Goal: Task Accomplishment & Management: Complete application form

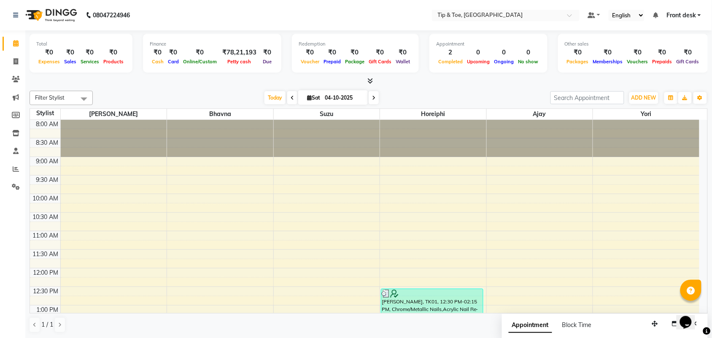
scroll to position [243, 0]
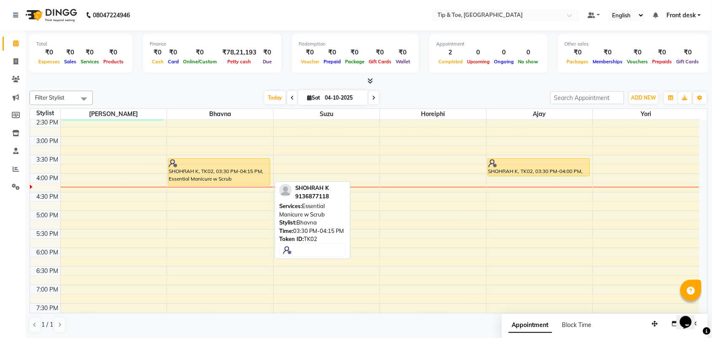
click at [233, 174] on div "SHOHRAH K, TK02, 03:30 PM-04:15 PM, Essential Manicure w Scrub" at bounding box center [219, 172] width 102 height 27
select select "1"
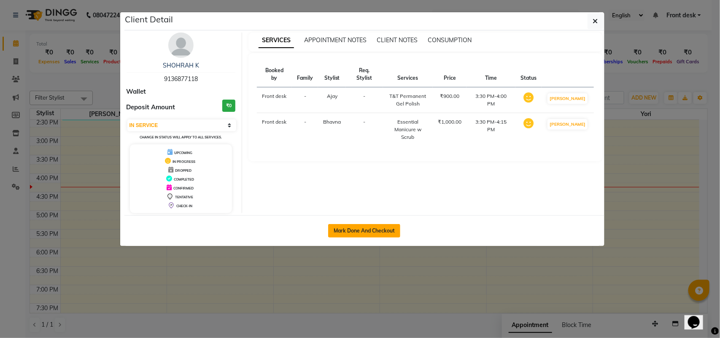
click at [357, 228] on button "Mark Done And Checkout" at bounding box center [364, 230] width 72 height 13
select select "service"
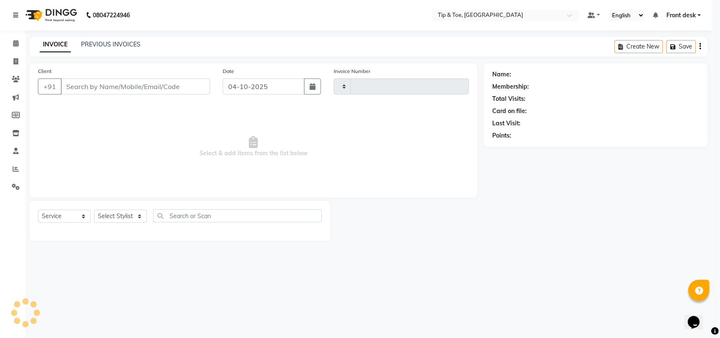
type input "1321"
select select "5655"
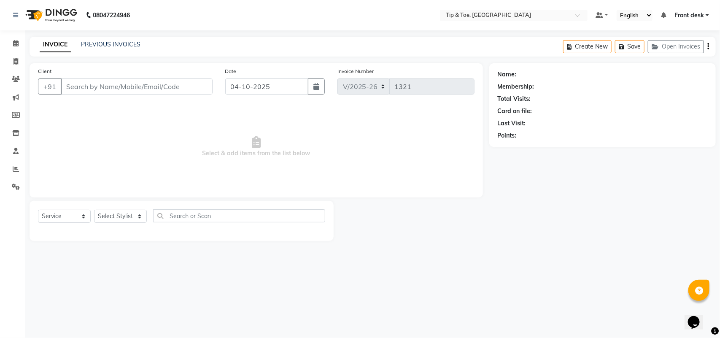
type input "9136877118"
select select "89043"
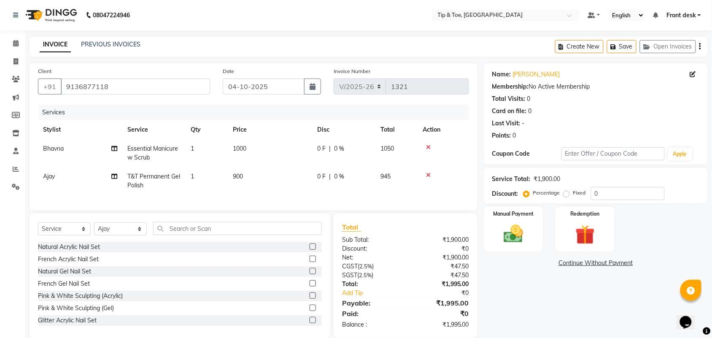
click at [181, 176] on td "T&T Permanent Gel Polish" at bounding box center [153, 181] width 63 height 28
select select "89043"
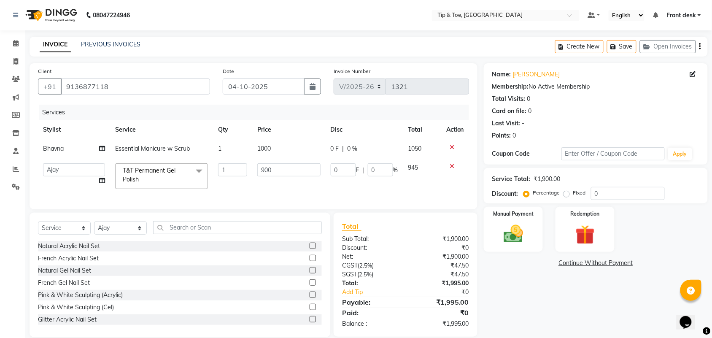
click at [200, 169] on span at bounding box center [199, 171] width 17 height 16
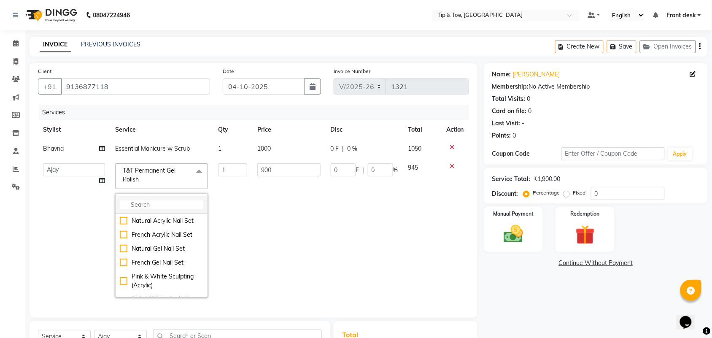
click at [155, 202] on input "multiselect-search" at bounding box center [161, 204] width 83 height 9
type input "GEL POLISH"
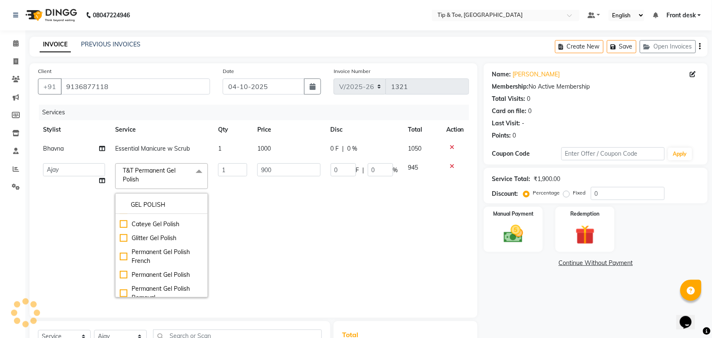
scroll to position [21, 0]
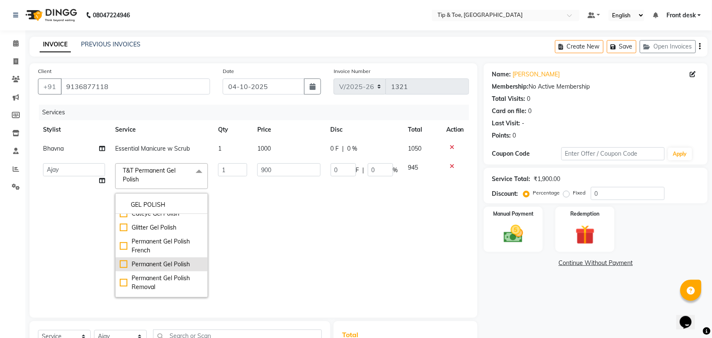
click at [161, 263] on div "Permanent Gel Polish" at bounding box center [161, 264] width 83 height 9
checkbox input "true"
checkbox input "false"
type input "1300"
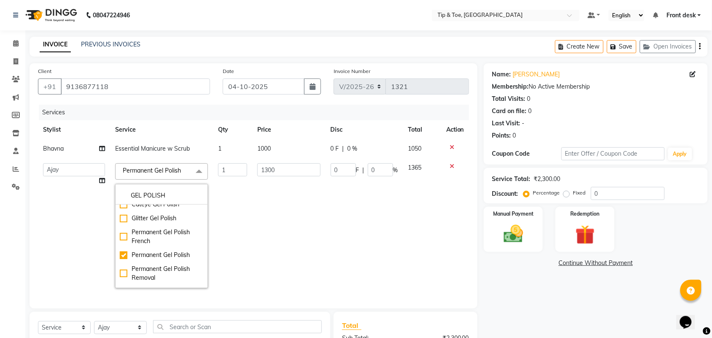
click at [289, 228] on td "1300" at bounding box center [288, 225] width 73 height 135
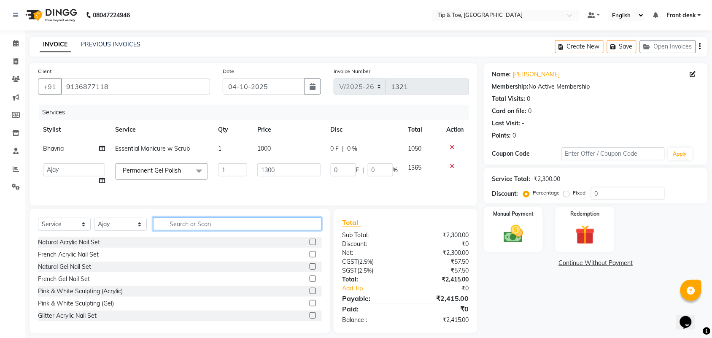
click at [207, 230] on input "text" at bounding box center [237, 223] width 169 height 13
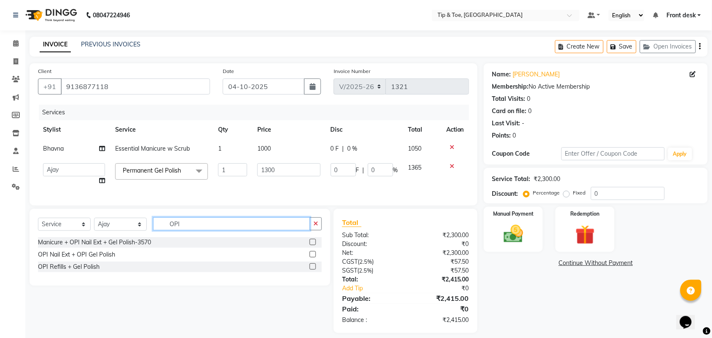
click at [207, 230] on input "OPI" at bounding box center [231, 223] width 157 height 13
type input "O"
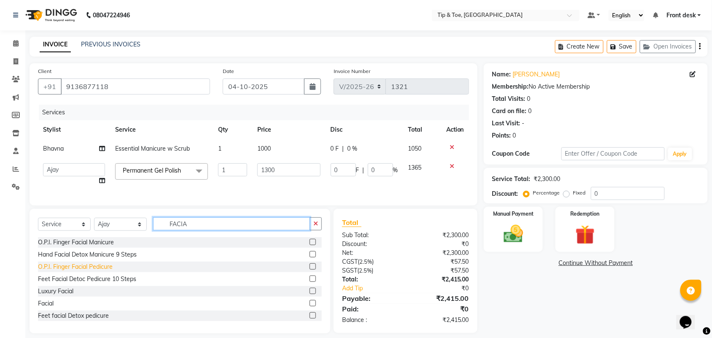
type input "FACIA"
click at [76, 271] on div "O.P.I. Finger Facial Pedicure" at bounding box center [75, 266] width 75 height 9
checkbox input "false"
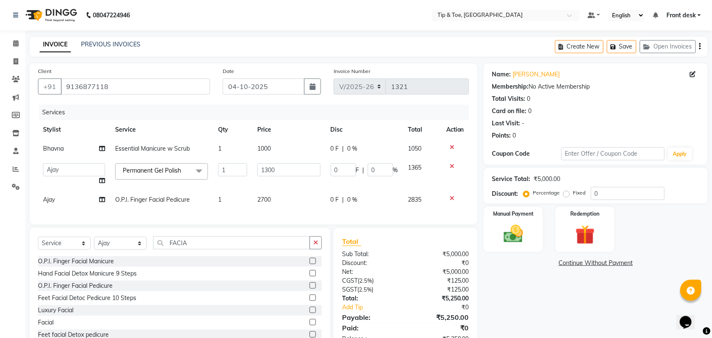
click at [545, 300] on div "Name: [PERSON_NAME] K Membership: No Active Membership Total Visits: 0 Card on …" at bounding box center [599, 207] width 230 height 289
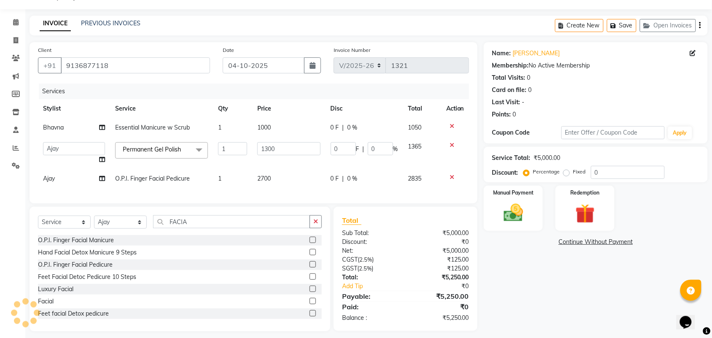
scroll to position [35, 0]
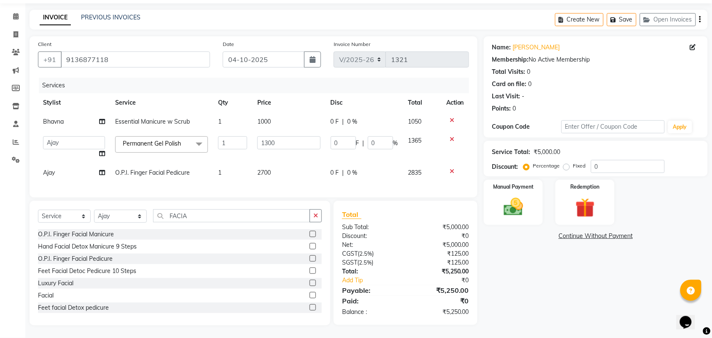
click at [572, 278] on div "Name: [PERSON_NAME] K Membership: No Active Membership Total Visits: 0 Card on …" at bounding box center [599, 180] width 230 height 289
click at [605, 160] on input "0" at bounding box center [628, 166] width 74 height 13
type input "20"
type input "260"
type input "20"
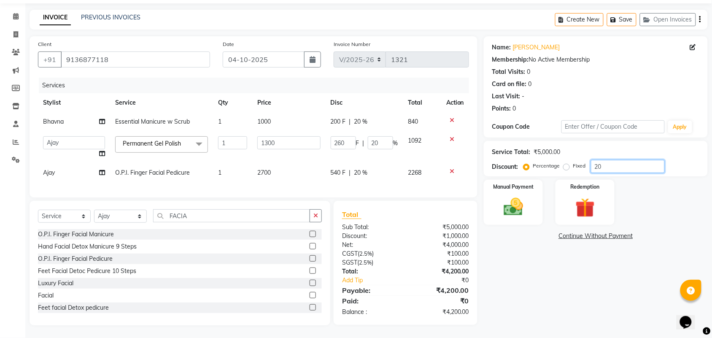
type input "20"
click at [575, 262] on div "Name: [PERSON_NAME] K Membership: No Active Membership Total Visits: 0 Card on …" at bounding box center [599, 180] width 230 height 289
click at [507, 204] on img at bounding box center [513, 206] width 33 height 23
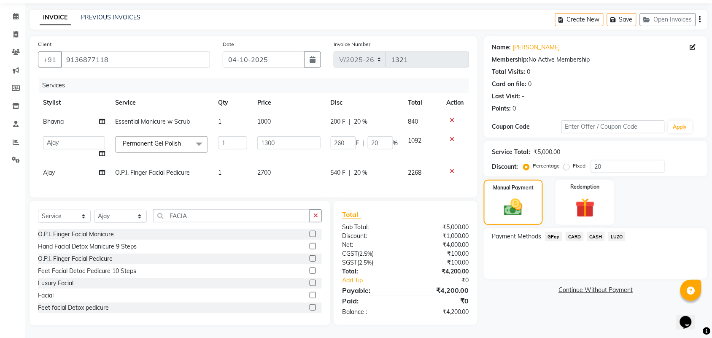
click at [574, 231] on span "CARD" at bounding box center [574, 236] width 18 height 10
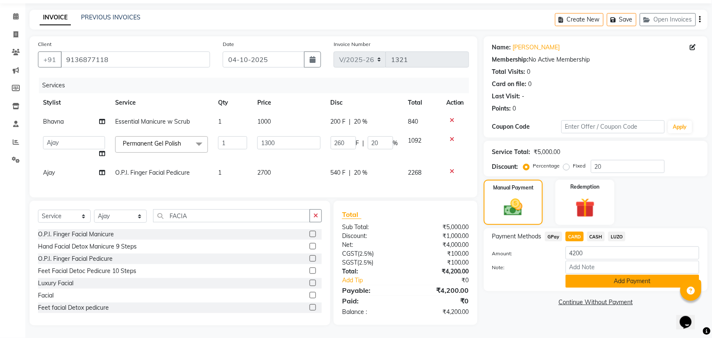
click at [609, 275] on button "Add Payment" at bounding box center [632, 280] width 134 height 13
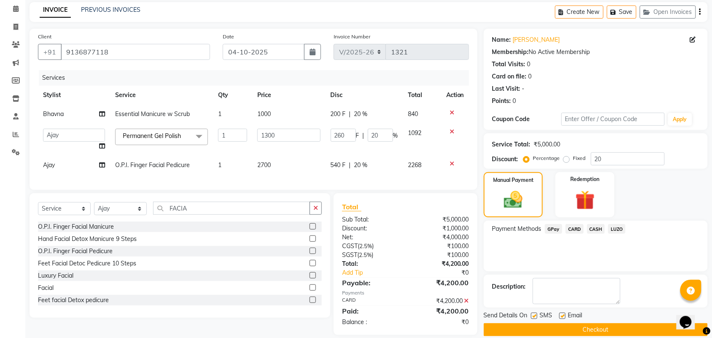
click at [660, 263] on div "Payment Methods GPay CARD CASH LUZO" at bounding box center [596, 245] width 224 height 51
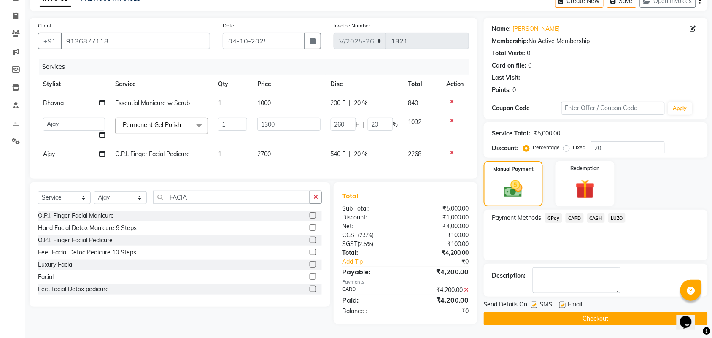
click at [608, 312] on button "Checkout" at bounding box center [596, 318] width 224 height 13
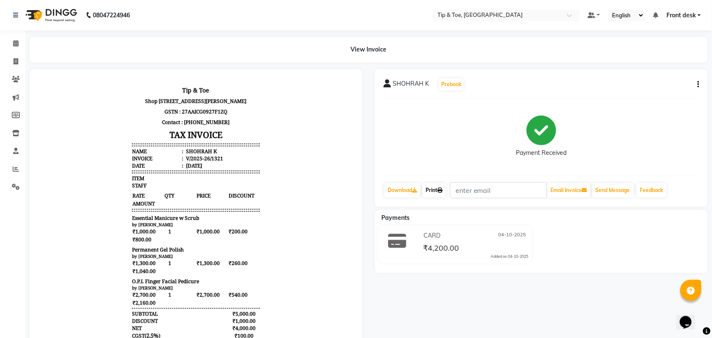
click at [442, 192] on icon at bounding box center [439, 190] width 5 height 5
click at [15, 44] on icon at bounding box center [15, 43] width 5 height 6
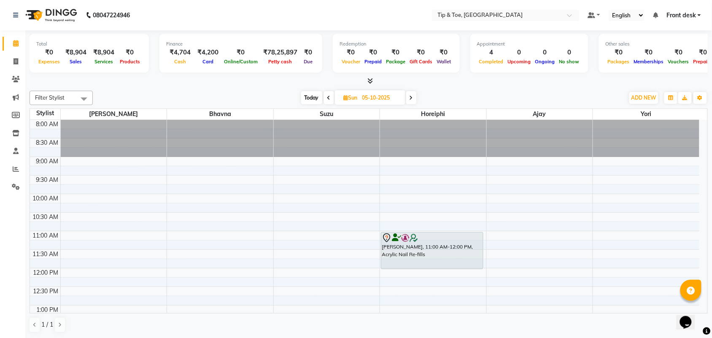
click at [312, 96] on span "Today" at bounding box center [311, 97] width 21 height 13
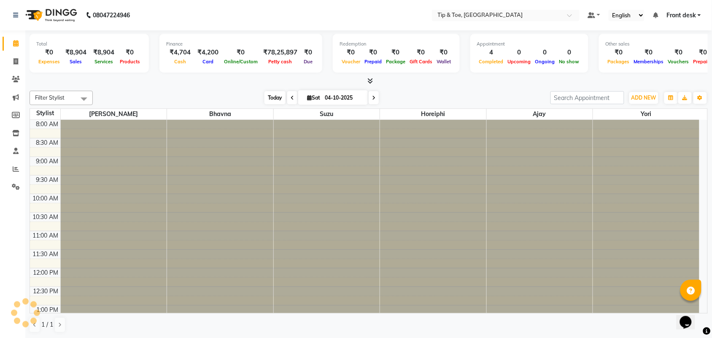
scroll to position [294, 0]
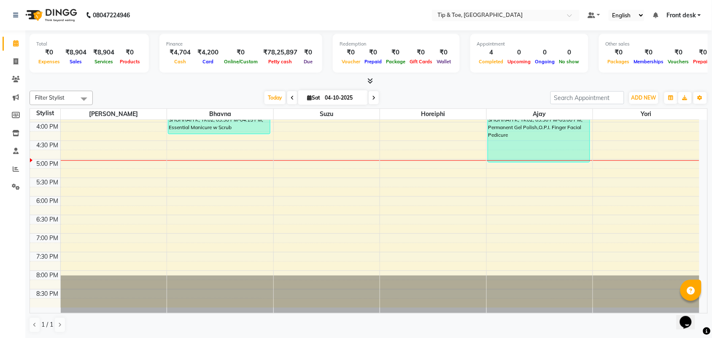
click at [375, 101] on span at bounding box center [373, 97] width 10 height 13
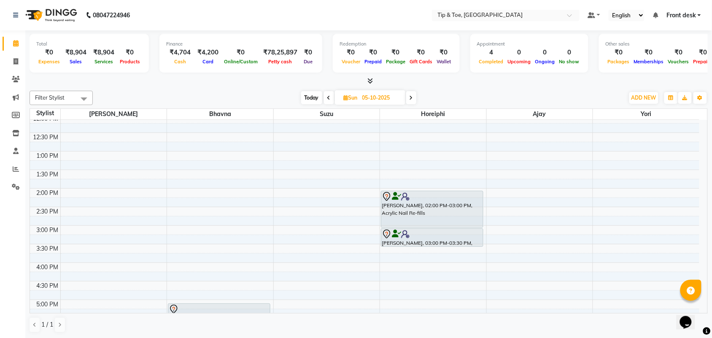
scroll to position [149, 0]
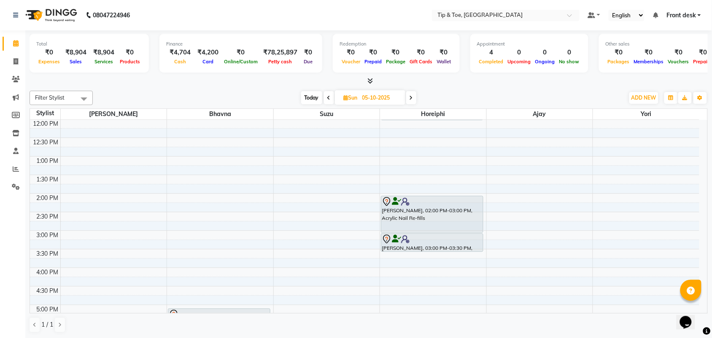
click at [307, 98] on span "Today" at bounding box center [311, 97] width 21 height 13
type input "04-10-2025"
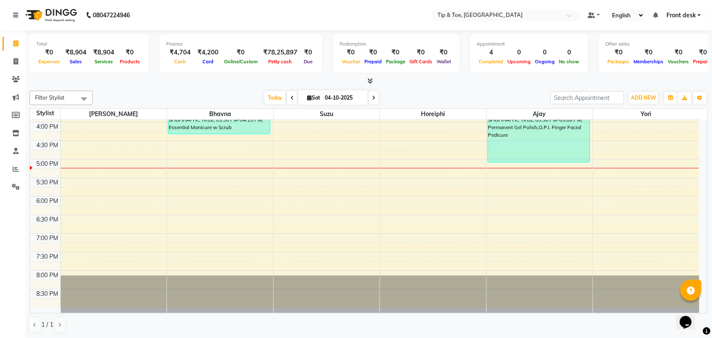
scroll to position [0, 0]
click at [315, 206] on div "8:00 AM 8:30 AM 9:00 AM 9:30 AM 10:00 AM 10:30 AM 11:00 AM 11:30 AM 12:00 PM 12…" at bounding box center [364, 66] width 669 height 482
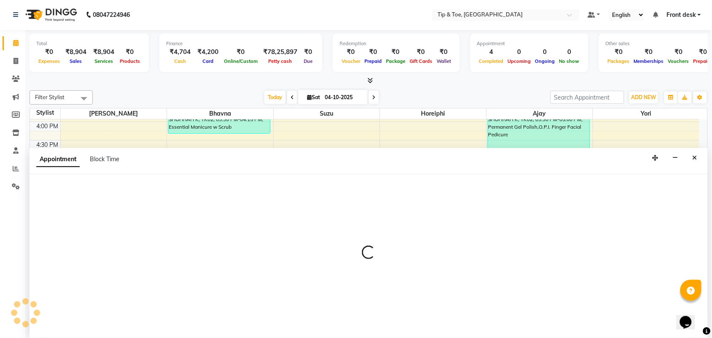
select select "38742"
select select "tentative"
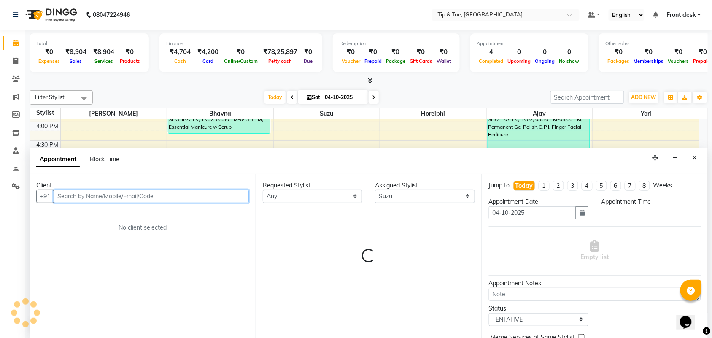
select select "1080"
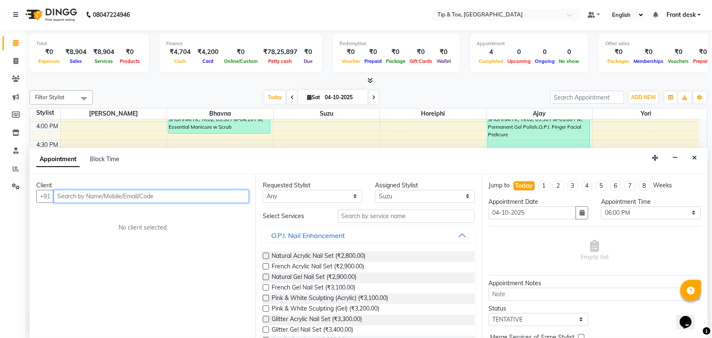
click at [184, 196] on input "text" at bounding box center [151, 196] width 195 height 13
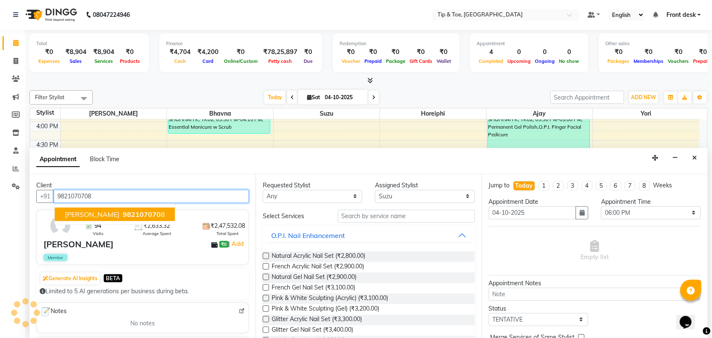
click at [156, 213] on ngb-highlight "982107070 8" at bounding box center [143, 214] width 44 height 8
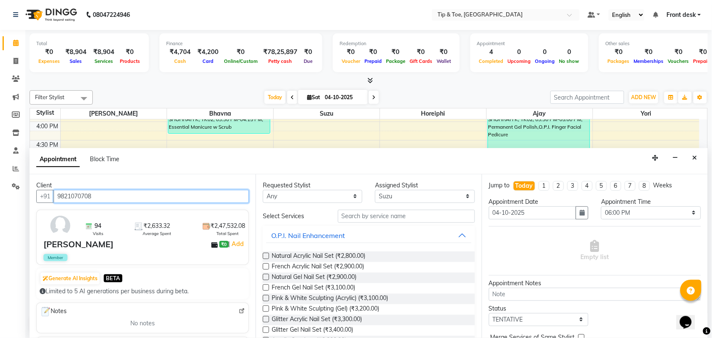
type input "9821070708"
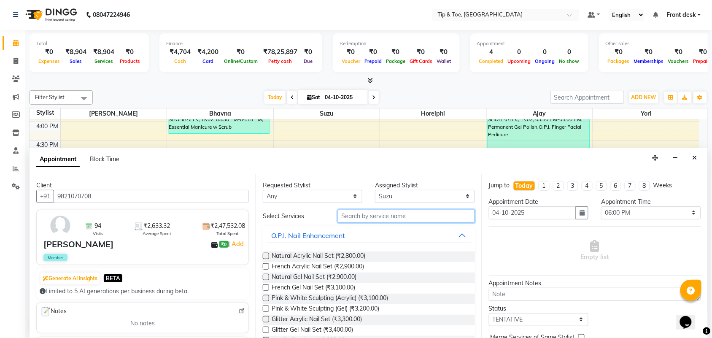
click at [346, 215] on input "text" at bounding box center [406, 216] width 137 height 13
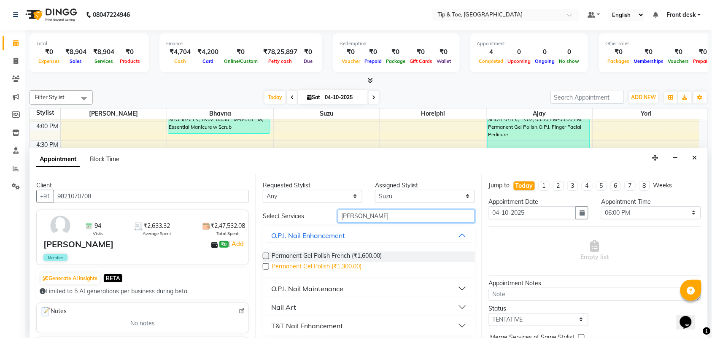
type input "[PERSON_NAME]"
click at [293, 266] on span "Permanent Gel Polish (₹1,300.00)" at bounding box center [316, 267] width 90 height 11
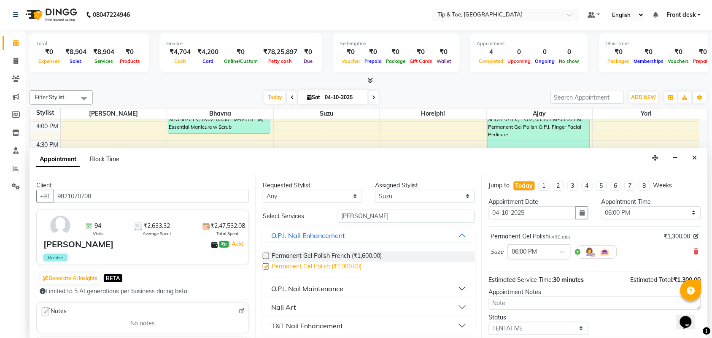
checkbox input "false"
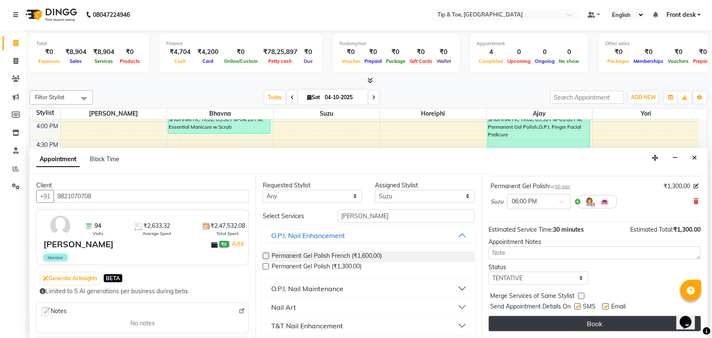
click at [635, 319] on button "Book" at bounding box center [595, 323] width 212 height 15
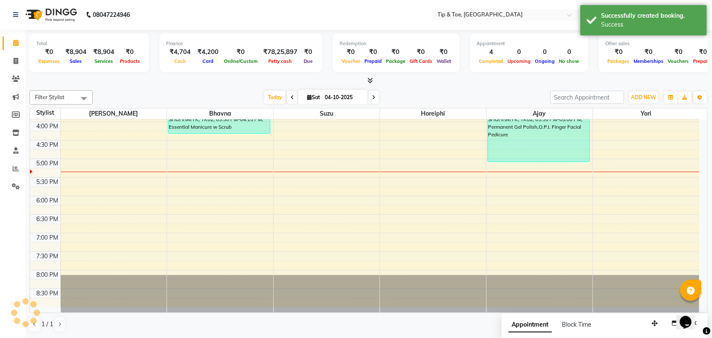
scroll to position [0, 0]
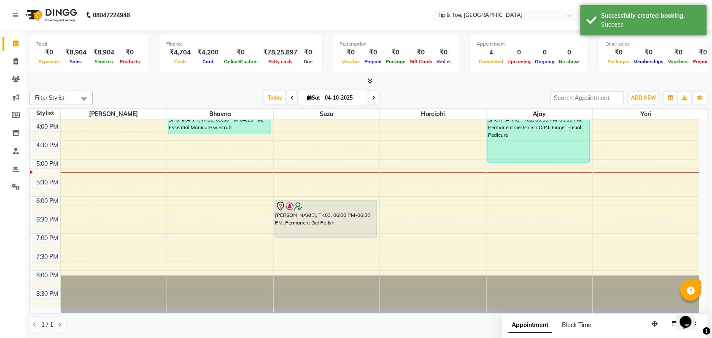
drag, startPoint x: 360, startPoint y: 218, endPoint x: 361, endPoint y: 235, distance: 16.4
click at [361, 235] on div "[PERSON_NAME], TK03, 06:00 PM-06:30 PM, Permanent Gel Polish [PERSON_NAME], TK0…" at bounding box center [327, 66] width 106 height 482
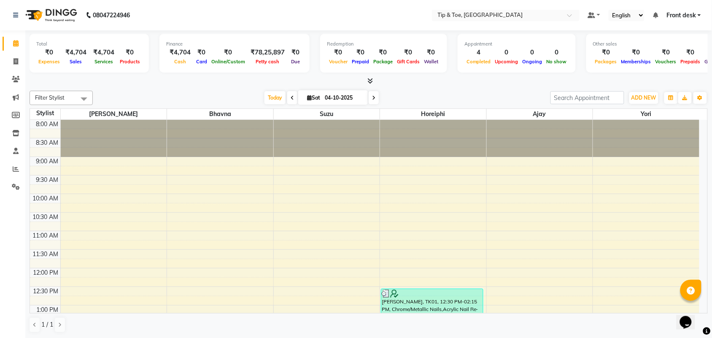
click at [372, 96] on icon at bounding box center [373, 97] width 3 height 5
type input "05-10-2025"
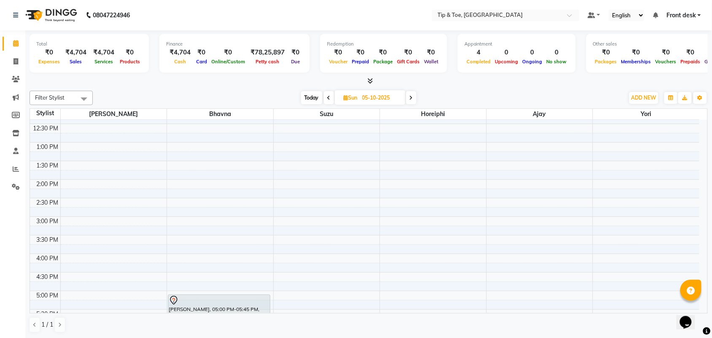
scroll to position [100, 0]
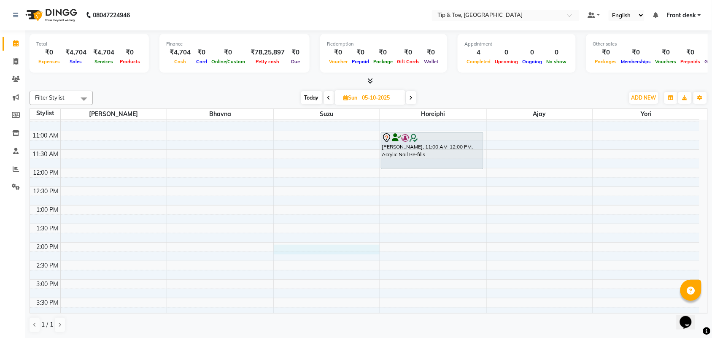
click at [304, 247] on div "8:00 AM 8:30 AM 9:00 AM 9:30 AM 10:00 AM 10:30 AM 11:00 AM 11:30 AM 12:00 PM 12…" at bounding box center [364, 261] width 669 height 482
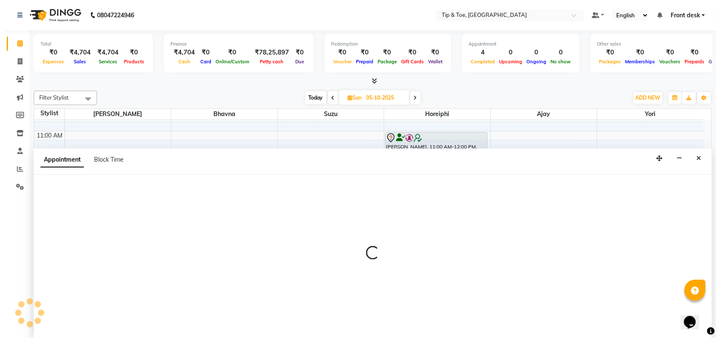
scroll to position [0, 0]
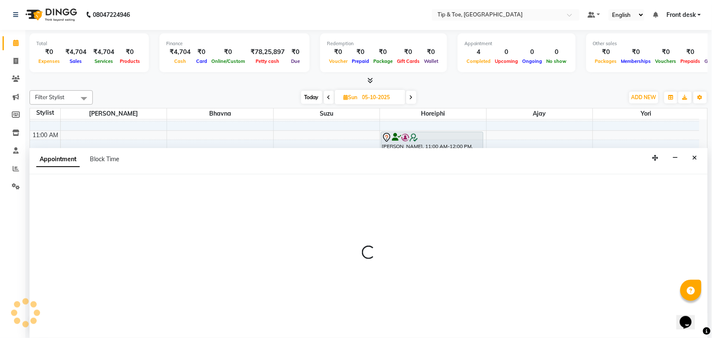
select select "38742"
select select "tentative"
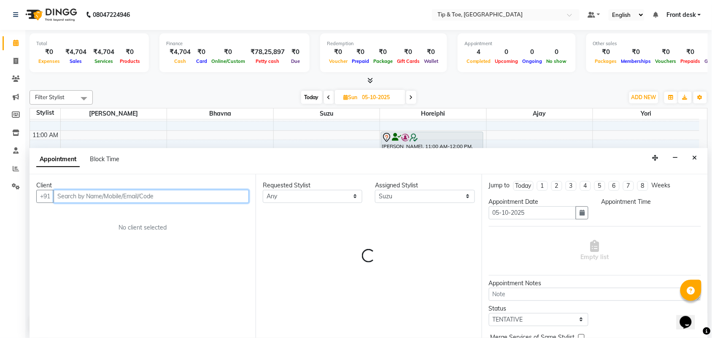
select select "840"
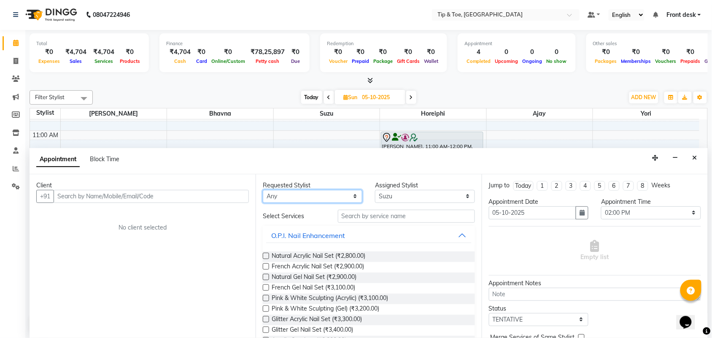
click at [306, 196] on select "Any Ajay Bhavna Horeiphi Jiten Suzu Yori" at bounding box center [312, 196] width 99 height 13
select select "38767"
click at [263, 190] on select "Any Ajay Bhavna Horeiphi Jiten Suzu Yori" at bounding box center [312, 196] width 99 height 13
select select "38767"
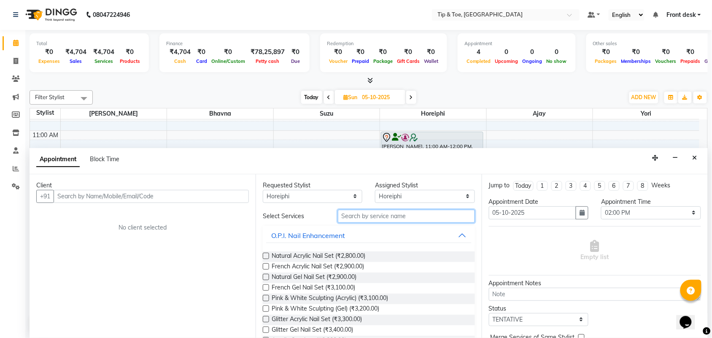
click at [374, 216] on input "text" at bounding box center [406, 216] width 137 height 13
type input "M"
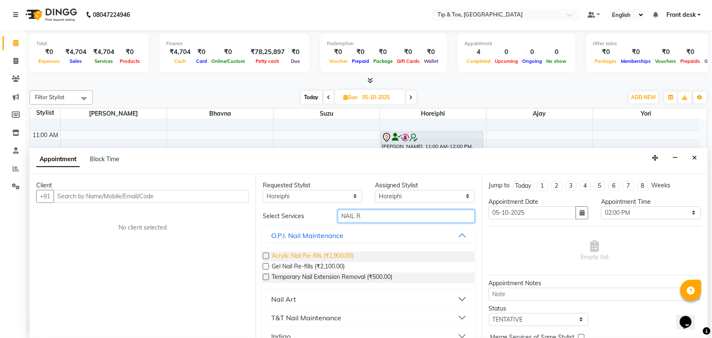
type input "NAIL R"
click at [336, 254] on span "Acrylic Nail Re-fills (₹1,900.00)" at bounding box center [312, 256] width 82 height 11
checkbox input "false"
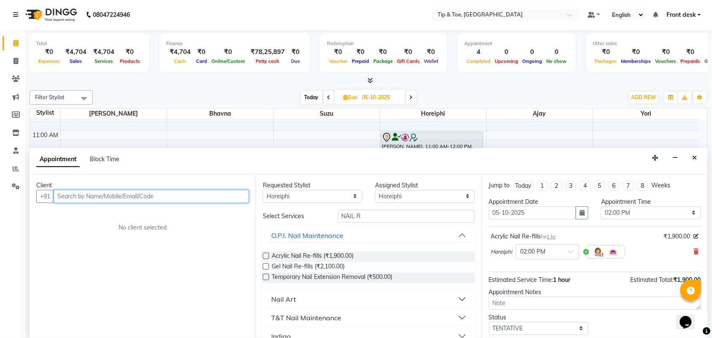
click at [197, 194] on input "text" at bounding box center [151, 196] width 195 height 13
type input "9867336457"
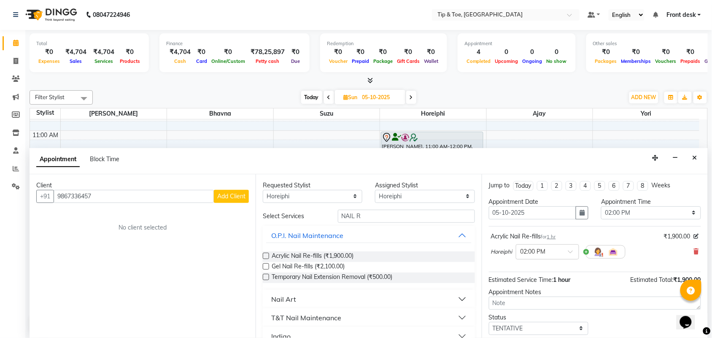
click at [226, 200] on button "Add Client" at bounding box center [231, 196] width 35 height 13
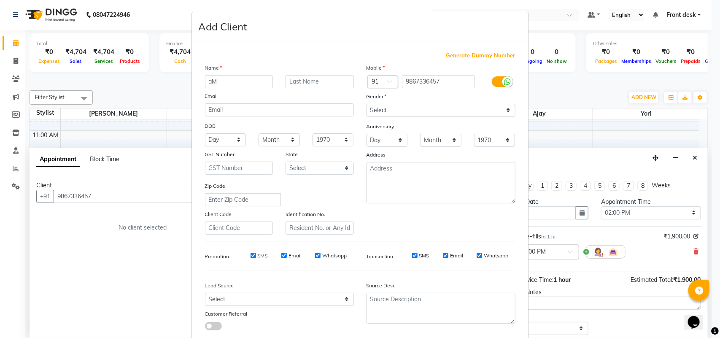
type input "a"
type input "Amee"
click at [314, 75] on input "text" at bounding box center [319, 81] width 68 height 13
type input "Shah"
click at [393, 113] on select "Select Male Female Other Prefer Not To Say" at bounding box center [440, 110] width 149 height 13
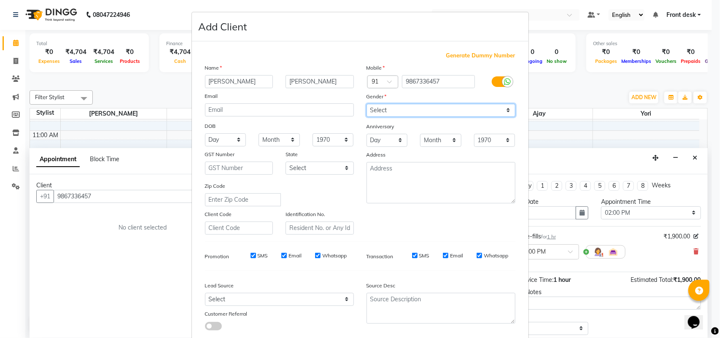
select select "female"
click at [366, 104] on select "Select Male Female Other Prefer Not To Say" at bounding box center [440, 110] width 149 height 13
click at [439, 214] on div "Mobile Country Code × 91 9867336457 Gender Select Male Female Other Prefer Not …" at bounding box center [440, 148] width 161 height 171
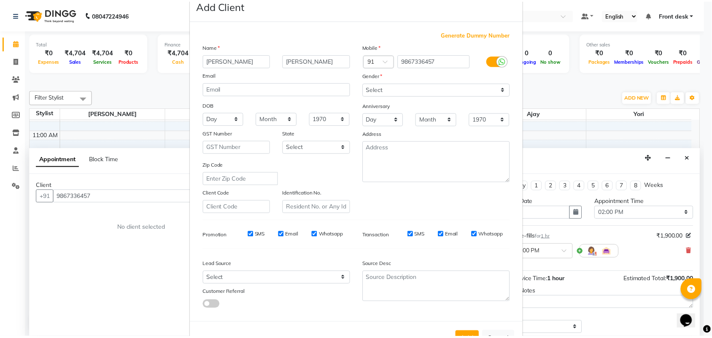
scroll to position [48, 0]
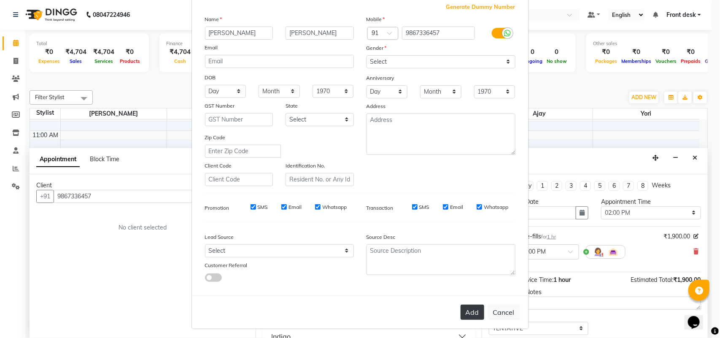
click at [467, 312] on button "Add" at bounding box center [472, 311] width 24 height 15
select select
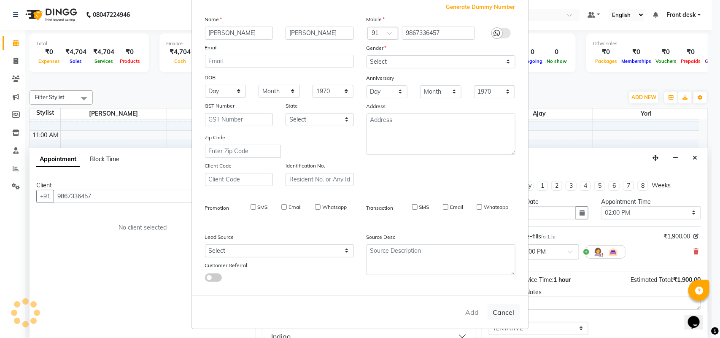
select select
checkbox input "false"
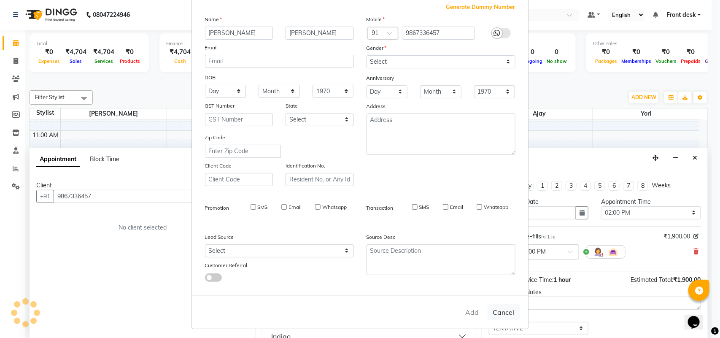
checkbox input "false"
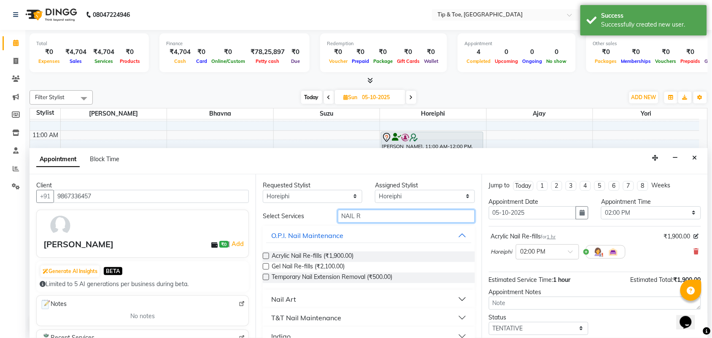
click at [374, 215] on input "NAIL R" at bounding box center [406, 216] width 137 height 13
type input "N"
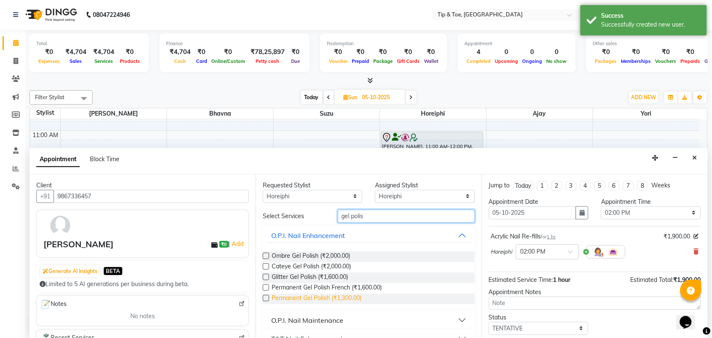
type input "gel polis"
click at [355, 301] on span "Permanent Gel Polish (₹1,300.00)" at bounding box center [316, 298] width 90 height 11
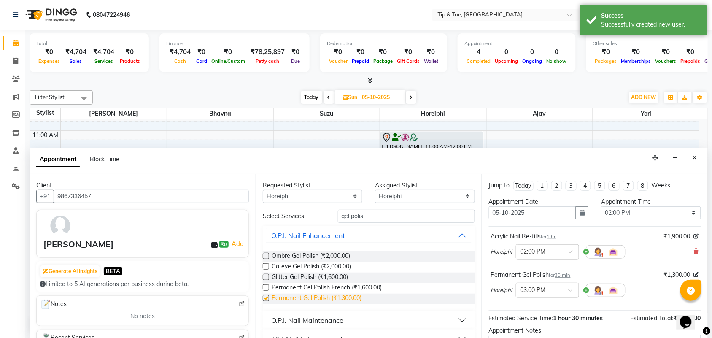
checkbox input "false"
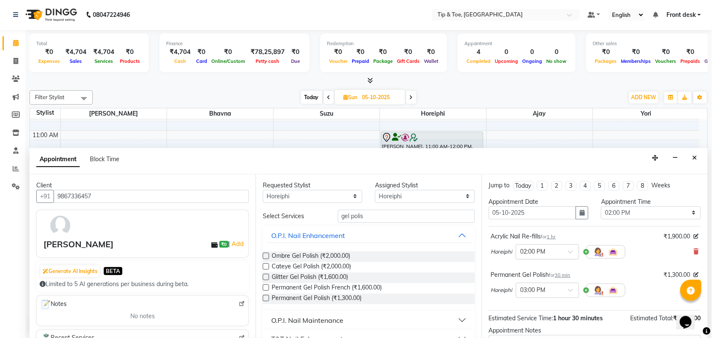
click at [638, 298] on div "Horeiphi × 03:00 PM" at bounding box center [595, 290] width 208 height 22
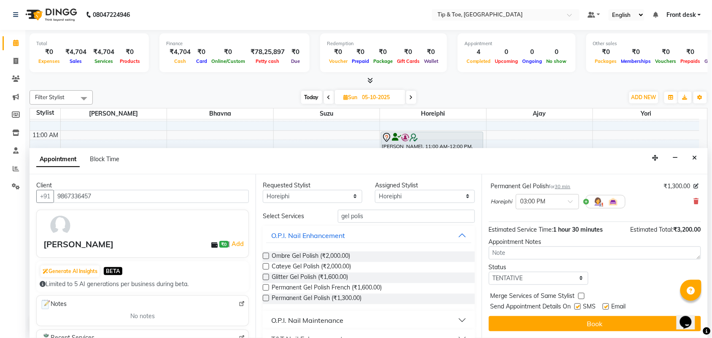
scroll to position [89, 0]
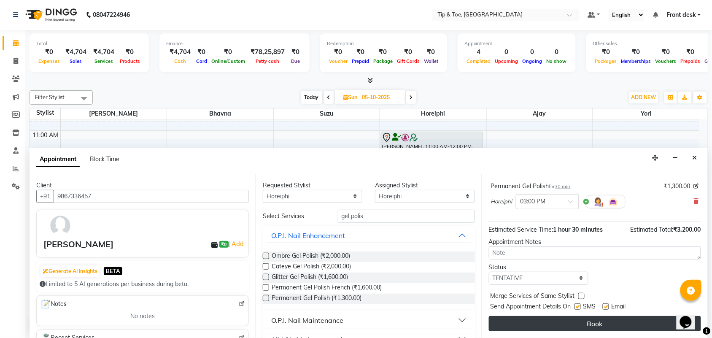
click at [626, 320] on button "Book" at bounding box center [595, 323] width 212 height 15
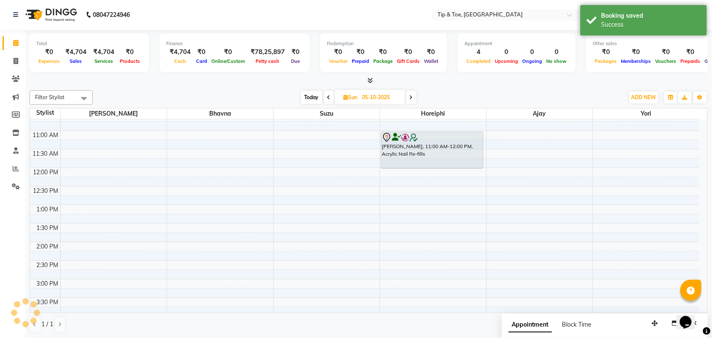
scroll to position [0, 0]
